Goal: Find specific page/section: Find specific page/section

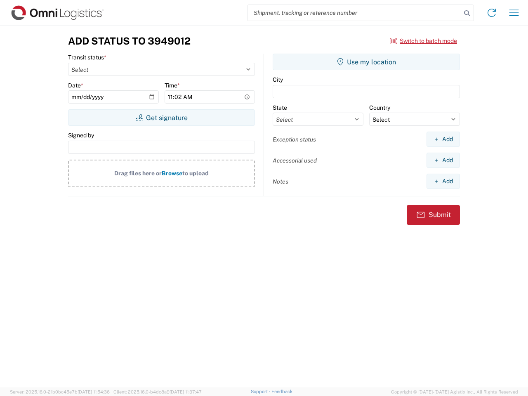
click at [354, 13] on input "search" at bounding box center [354, 13] width 214 height 16
click at [467, 13] on icon at bounding box center [467, 13] width 12 height 12
click at [491, 13] on icon at bounding box center [491, 12] width 13 height 13
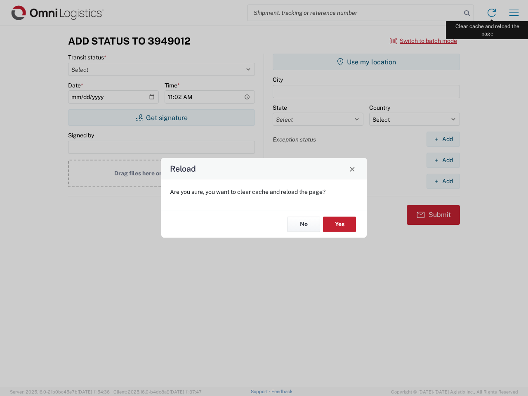
click at [514, 13] on div "Reload Are you sure, you want to clear cache and reload the page? No Yes" at bounding box center [264, 198] width 528 height 396
click at [423, 41] on div "Reload Are you sure, you want to clear cache and reload the page? No Yes" at bounding box center [264, 198] width 528 height 396
click at [161, 117] on div "Reload Are you sure, you want to clear cache and reload the page? No Yes" at bounding box center [264, 198] width 528 height 396
click at [366, 62] on div "Reload Are you sure, you want to clear cache and reload the page? No Yes" at bounding box center [264, 198] width 528 height 396
click at [443, 139] on div "Reload Are you sure, you want to clear cache and reload the page? No Yes" at bounding box center [264, 198] width 528 height 396
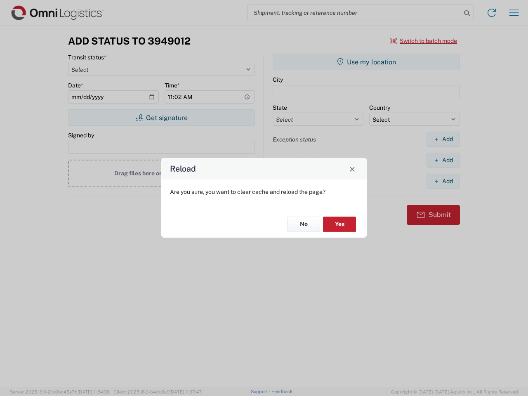
click at [443, 160] on div "Reload Are you sure, you want to clear cache and reload the page? No Yes" at bounding box center [264, 198] width 528 height 396
click at [443, 181] on div "Reload Are you sure, you want to clear cache and reload the page? No Yes" at bounding box center [264, 198] width 528 height 396
